Goal: Information Seeking & Learning: Learn about a topic

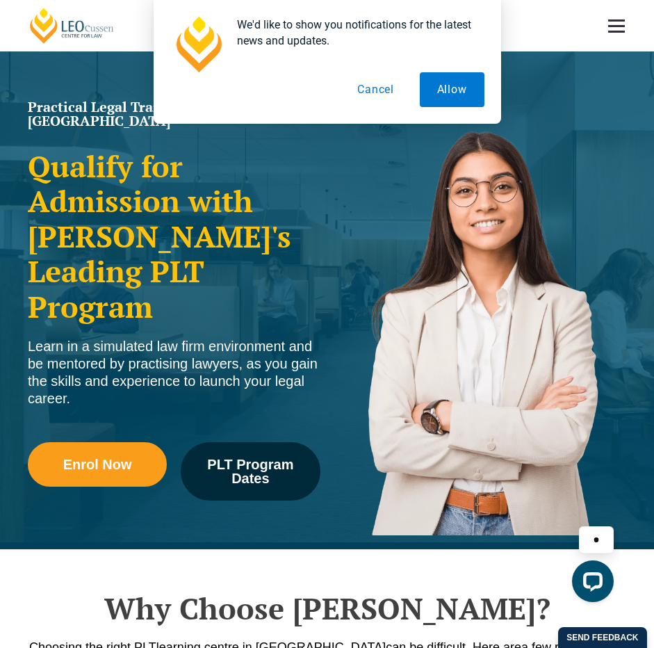
click at [372, 86] on button "Cancel" at bounding box center [376, 89] width 72 height 35
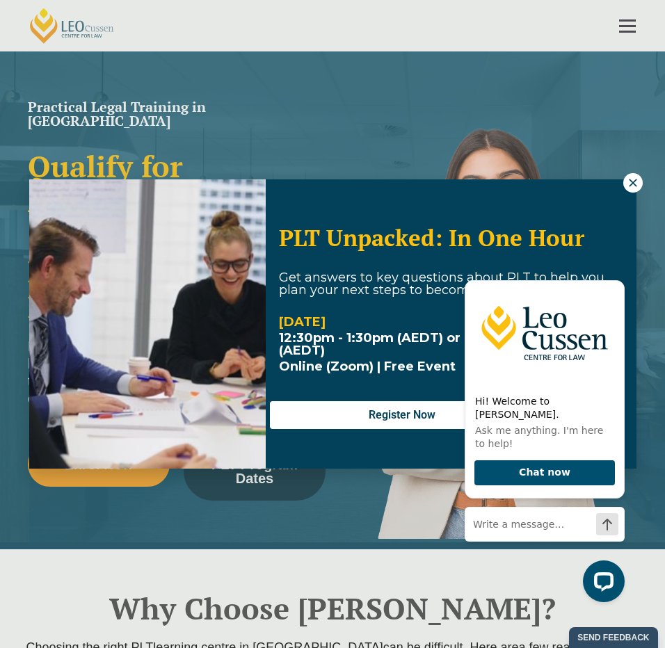
click at [629, 180] on icon at bounding box center [632, 183] width 8 height 8
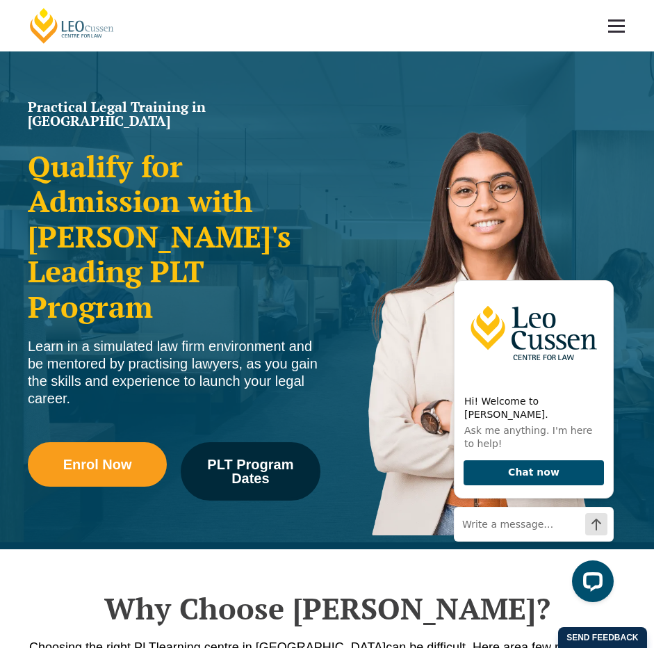
click at [635, 19] on link at bounding box center [616, 25] width 51 height 51
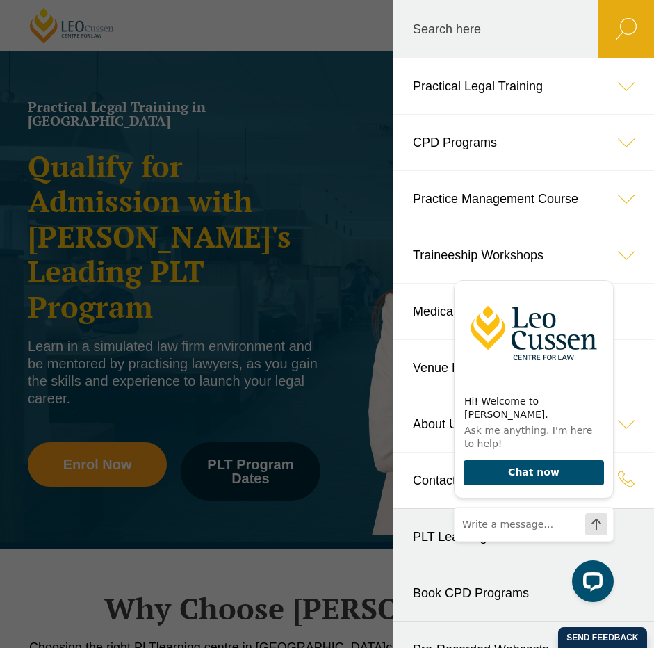
click at [330, 51] on header "Leo Cussen Centre for Law Search here Practical Legal Training Our Practical Le…" at bounding box center [327, 25] width 654 height 51
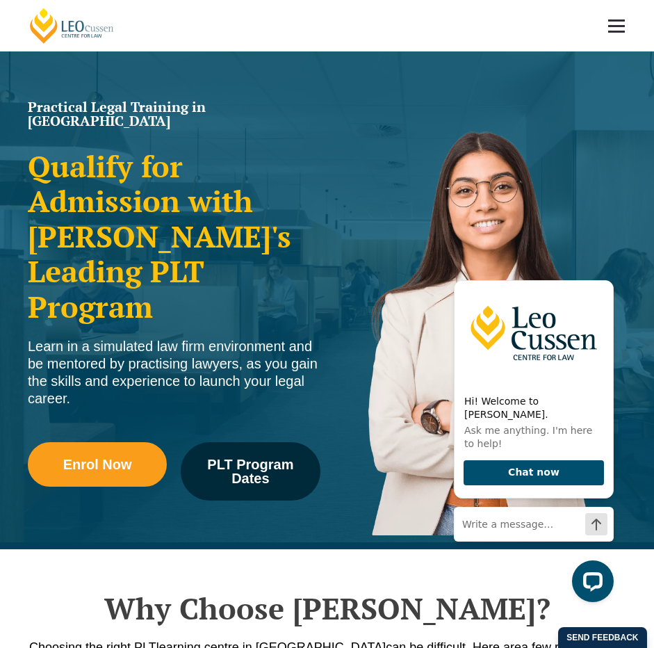
click at [610, 22] on link at bounding box center [616, 25] width 51 height 51
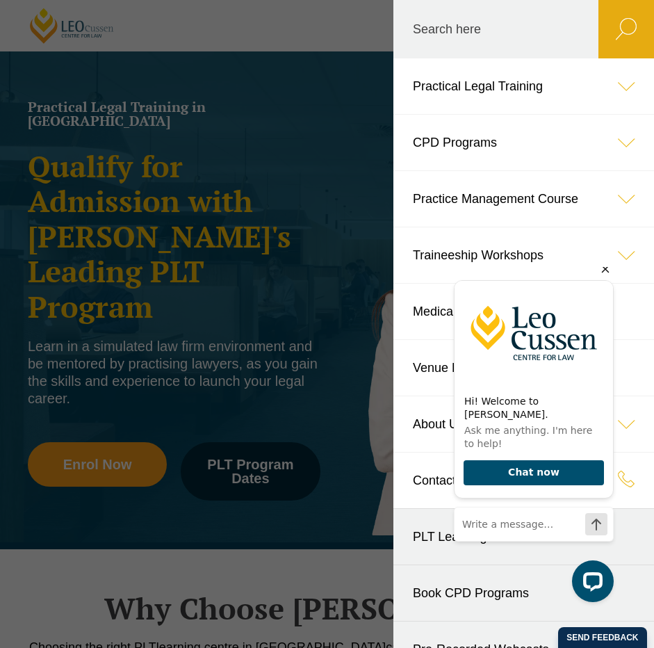
click at [606, 277] on icon "Hide greeting" at bounding box center [605, 269] width 17 height 17
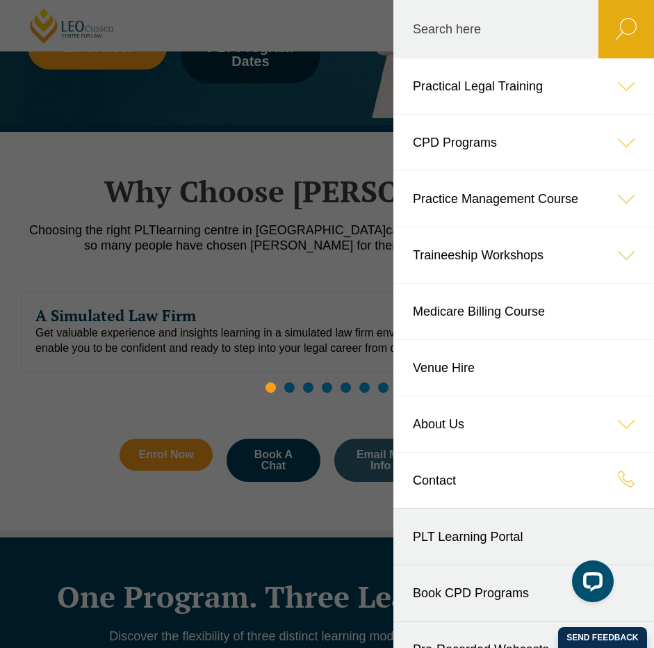
scroll to position [30, 0]
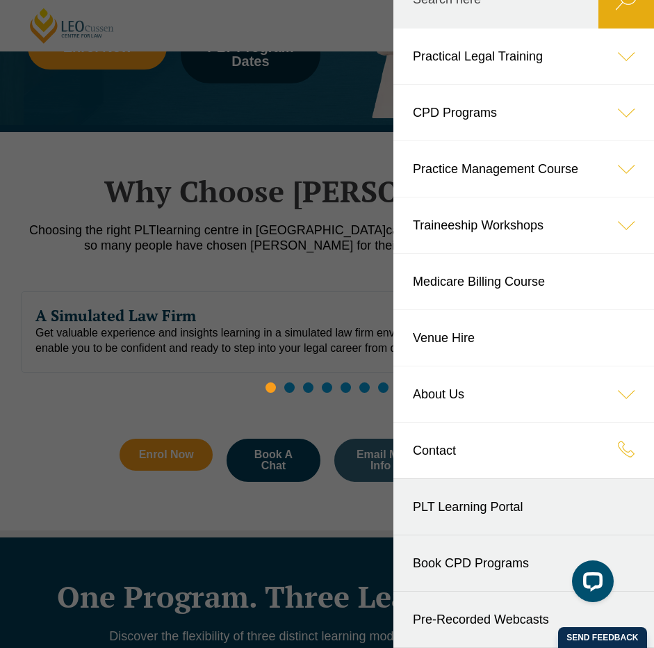
click at [478, 555] on link "Book CPD Programs" at bounding box center [523, 563] width 261 height 56
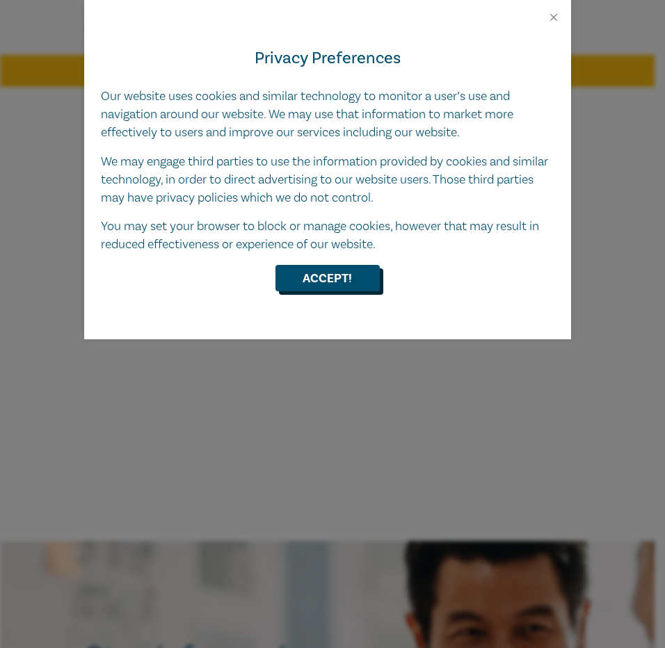
click at [359, 280] on button "Accept!" at bounding box center [327, 278] width 104 height 26
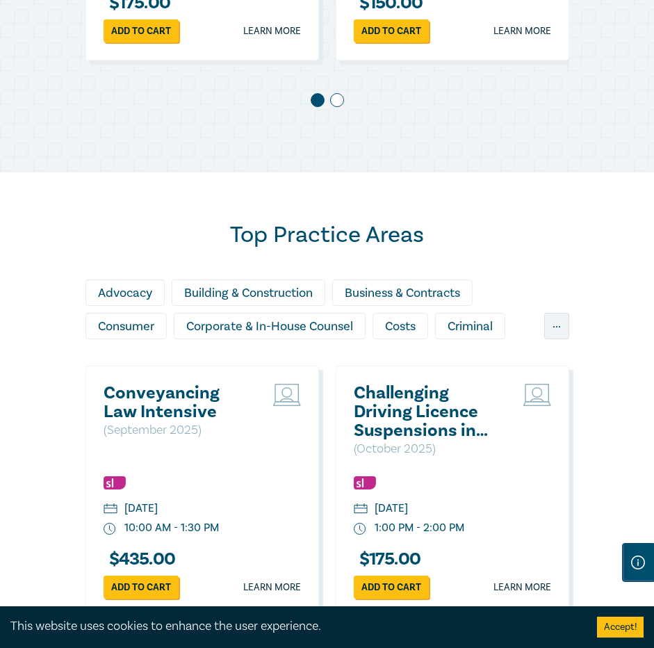
scroll to position [1043, 0]
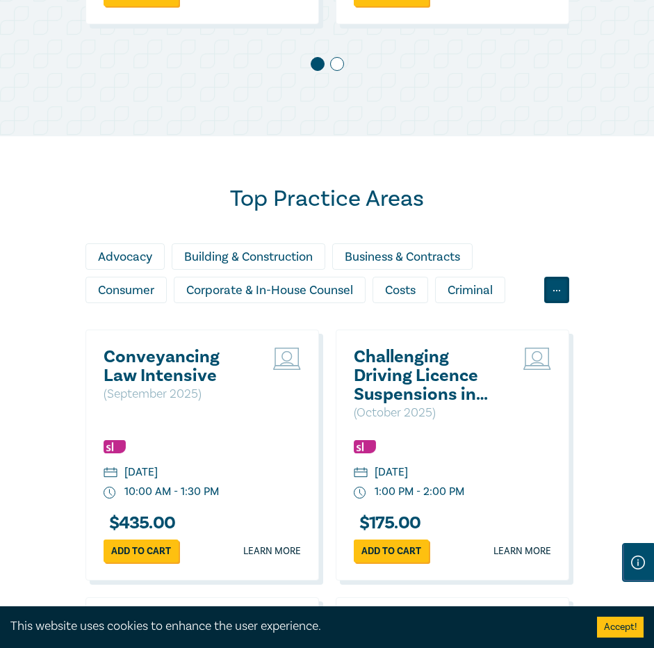
click at [558, 299] on div "..." at bounding box center [556, 290] width 25 height 26
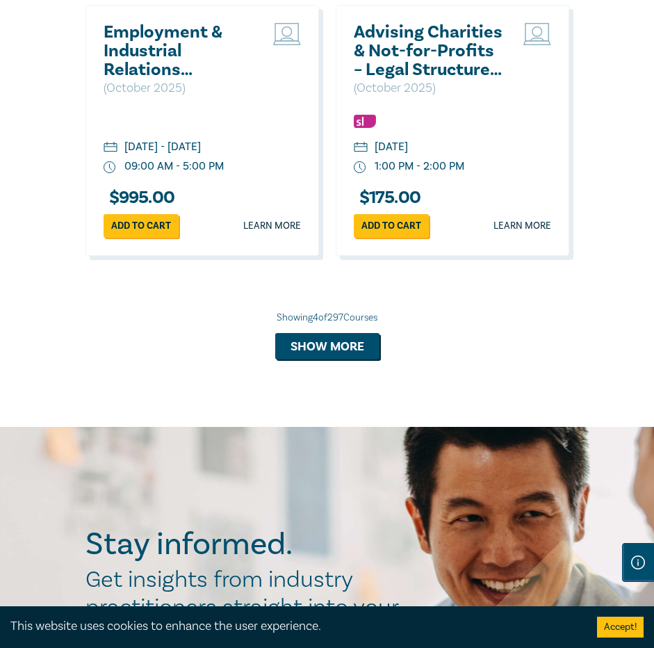
scroll to position [1877, 0]
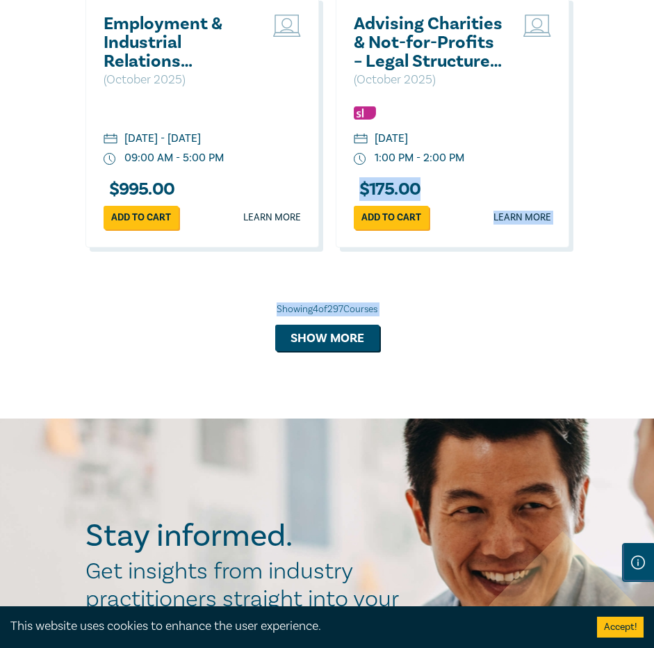
drag, startPoint x: 653, startPoint y: 393, endPoint x: 638, endPoint y: 154, distance: 239.6
click at [329, 332] on button "Show more" at bounding box center [327, 338] width 104 height 26
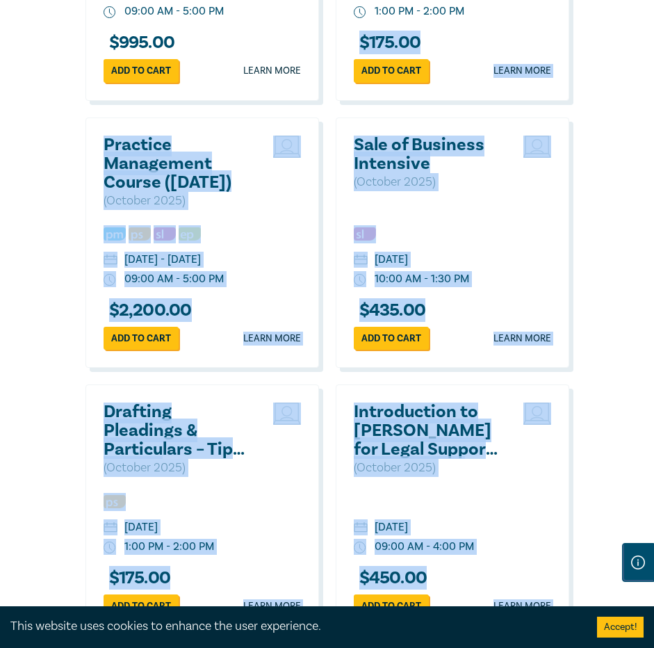
scroll to position [2225, 0]
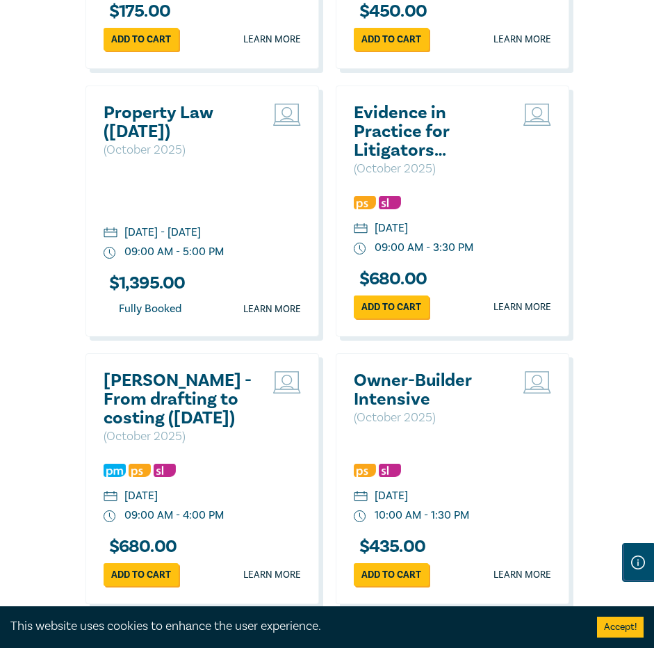
scroll to position [2781, 0]
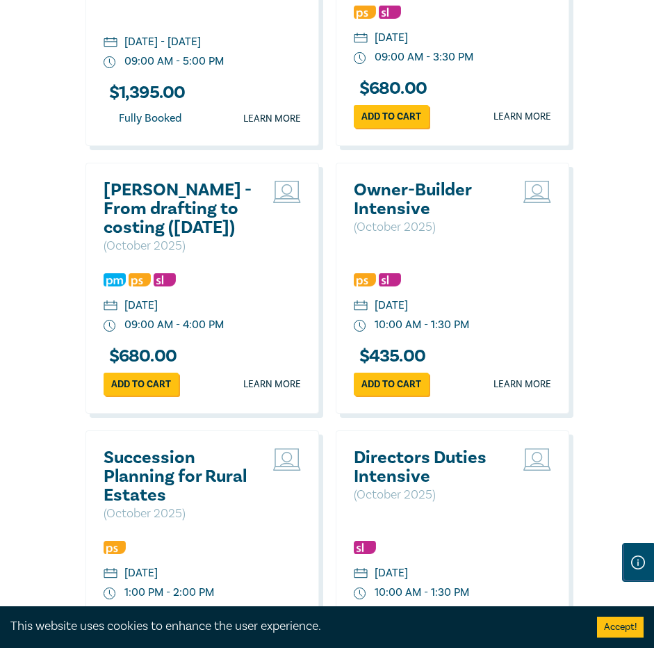
click at [610, 340] on div "Top Practice Areas Advocacy Building & Construction Business & Contracts Consum…" at bounding box center [327, 294] width 654 height 3792
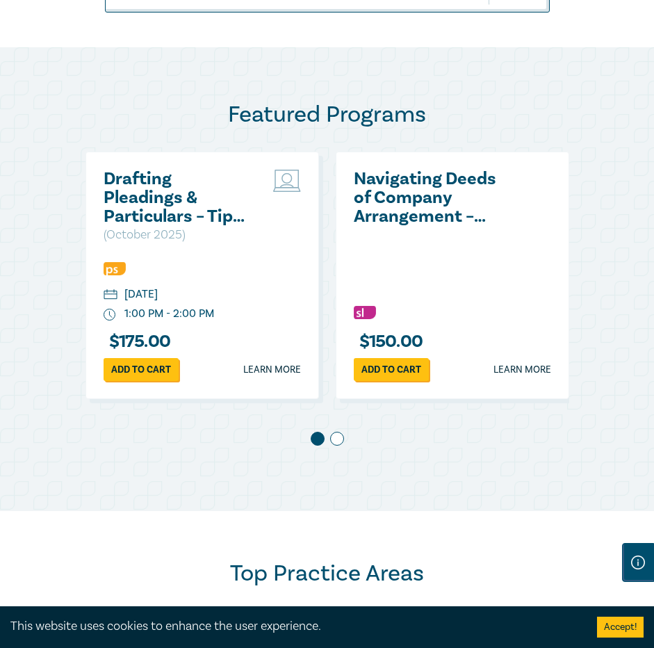
scroll to position [0, 0]
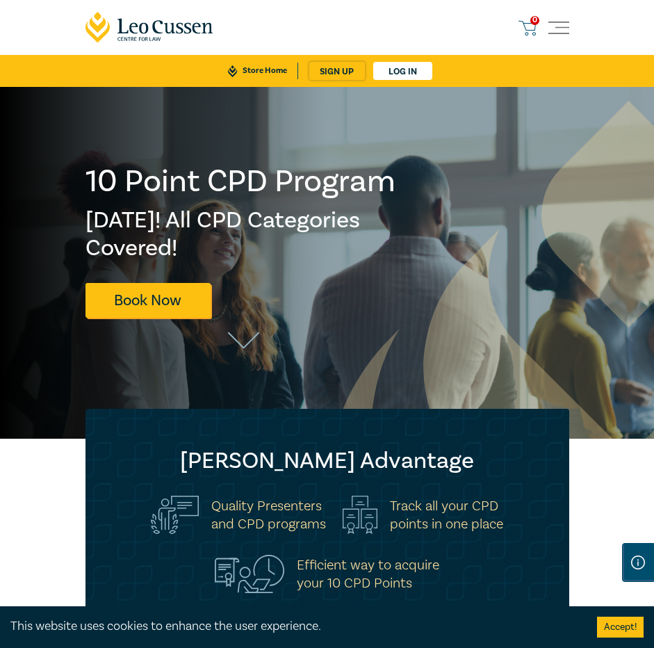
click at [555, 8] on div "0 $ NaN Store Home About us Program sign up Log in 0" at bounding box center [327, 43] width 501 height 87
click at [566, 24] on span "Toggle navigation" at bounding box center [559, 27] width 21 height 21
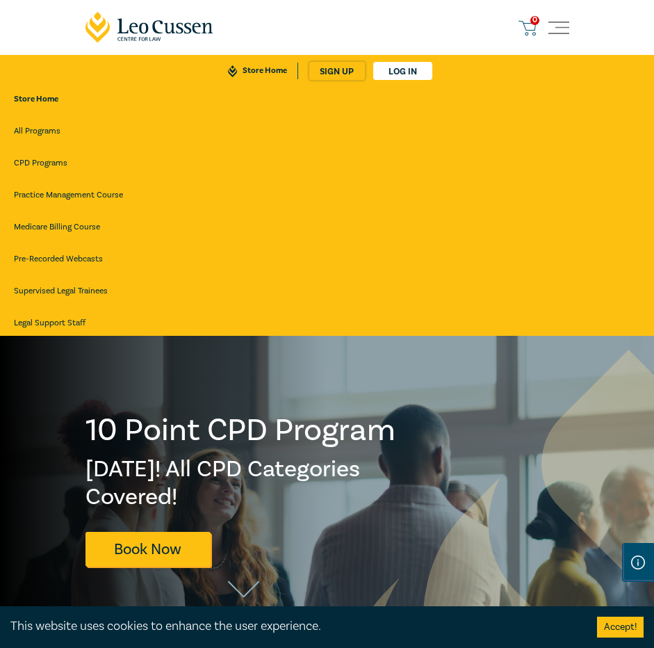
click at [46, 124] on link "All Programs" at bounding box center [327, 131] width 626 height 25
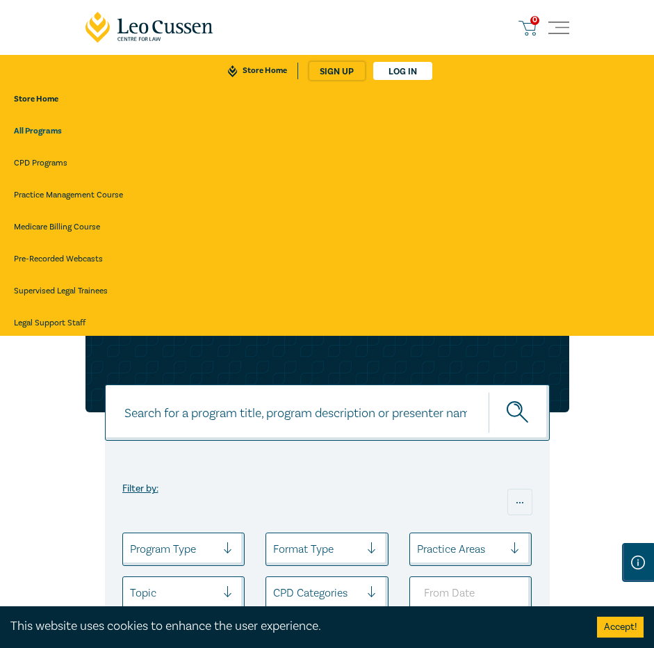
click at [225, 407] on input at bounding box center [327, 412] width 445 height 56
type input "data"
click at [489, 391] on button "submit" at bounding box center [519, 412] width 61 height 42
click at [528, 421] on icon "submit" at bounding box center [519, 413] width 24 height 24
click at [521, 414] on icon "submit" at bounding box center [519, 413] width 24 height 24
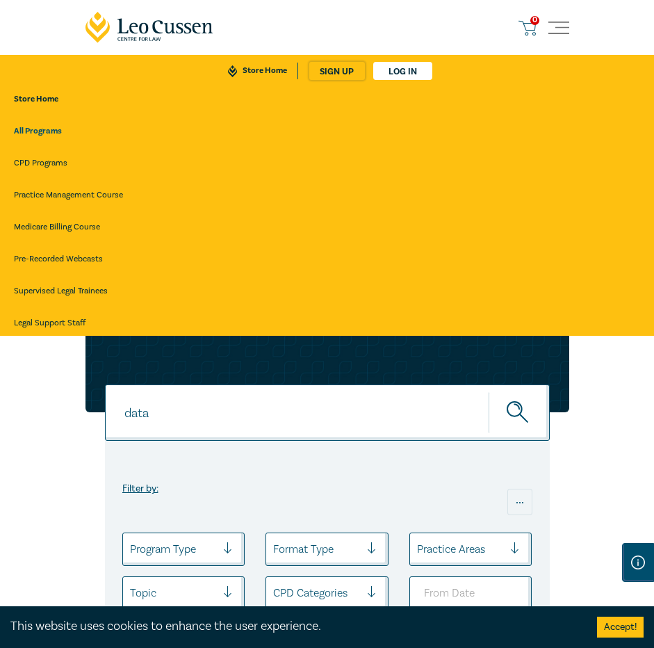
click at [638, 375] on div "data data Filter by: ... Program Type Format Type Practice Areas Topic CPD Cate…" at bounding box center [327, 547] width 654 height 423
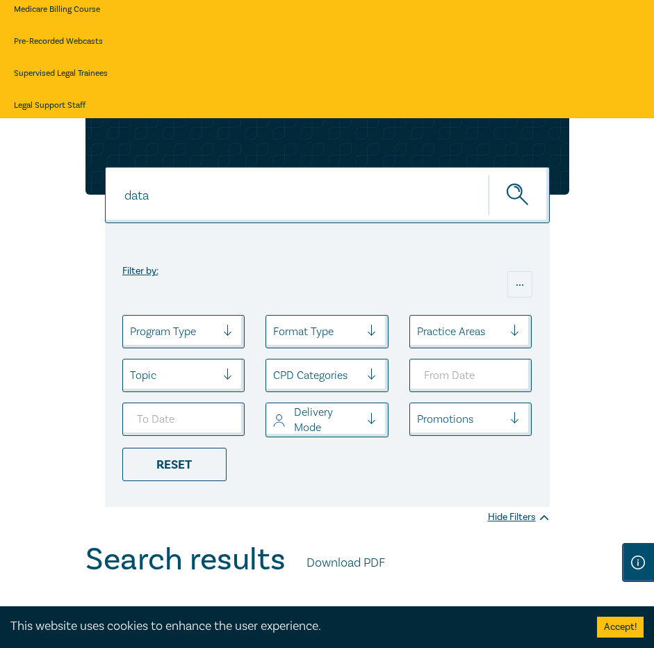
scroll to position [293, 0]
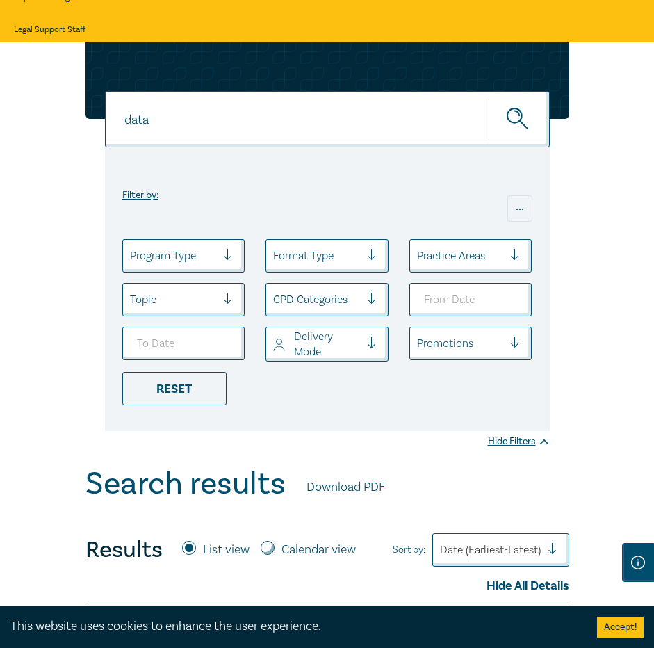
click at [193, 309] on div "Topic" at bounding box center [173, 300] width 101 height 24
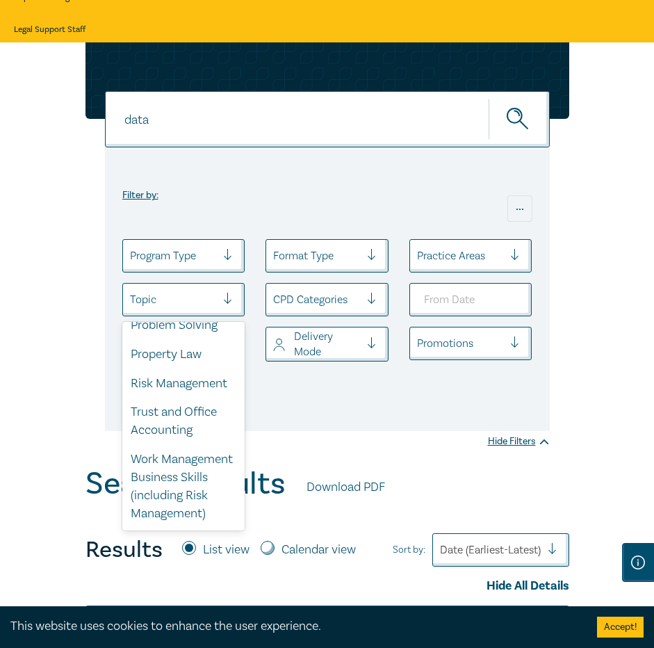
scroll to position [296, 0]
click at [158, 380] on div "Risk Management" at bounding box center [183, 383] width 123 height 29
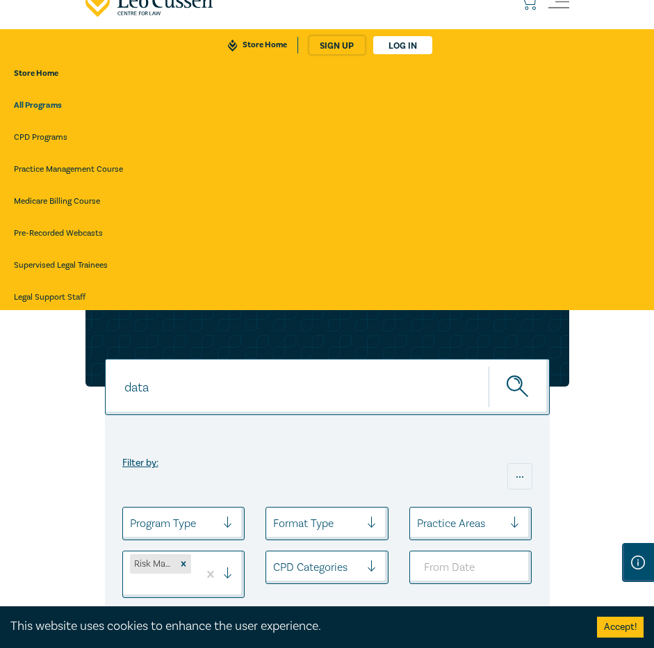
scroll to position [15, 0]
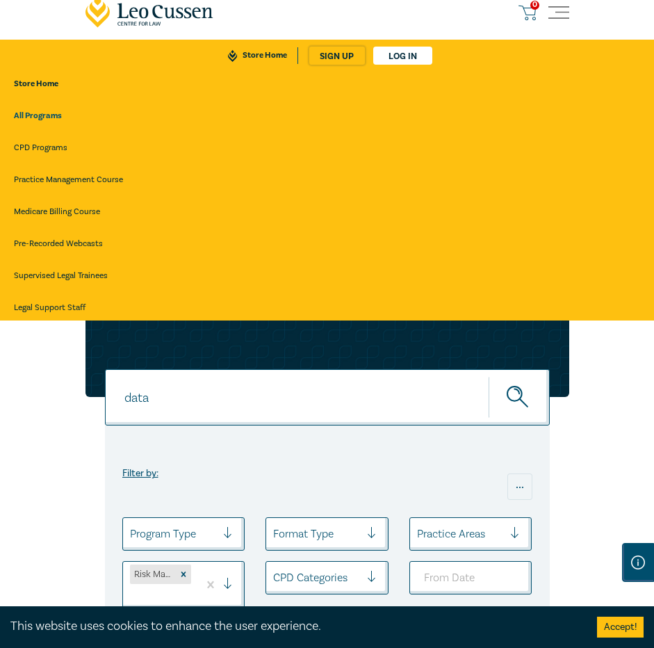
click at [521, 400] on icon "submit" at bounding box center [523, 403] width 8 height 8
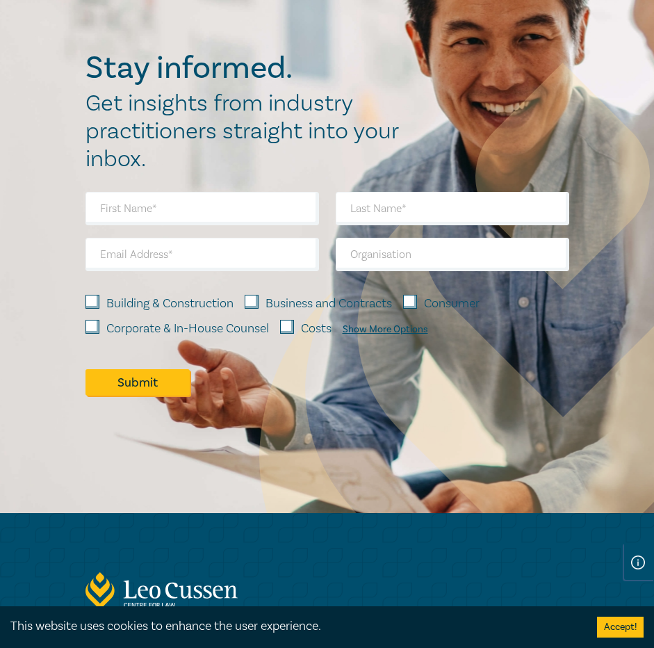
scroll to position [1058, 0]
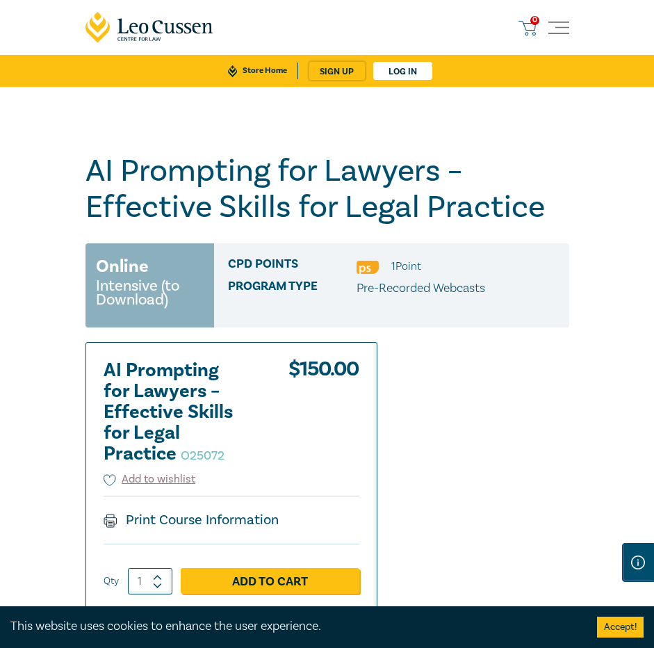
click at [574, 144] on div "AI Prompting for Lawyers – Effective Skills for Legal Practice O25072 Online In…" at bounding box center [327, 586] width 654 height 999
drag, startPoint x: 555, startPoint y: 195, endPoint x: 543, endPoint y: 148, distance: 48.2
click at [555, 195] on h1 "AI Prompting for Lawyers – Effective Skills for Legal Practice O25072" at bounding box center [328, 189] width 484 height 72
click at [108, 124] on div "AI Prompting for Lawyers – Effective Skills for Legal Practice O25072 Online In…" at bounding box center [327, 586] width 654 height 999
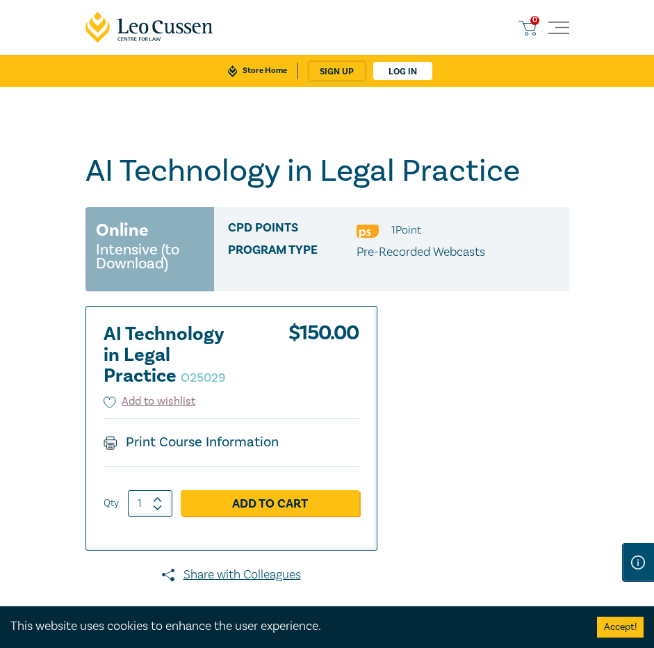
click at [591, 363] on div "AI Technology in Legal Practice O25029 Online Intensive (to Download) CPD Point…" at bounding box center [327, 547] width 654 height 921
